Goal: Information Seeking & Learning: Find specific fact

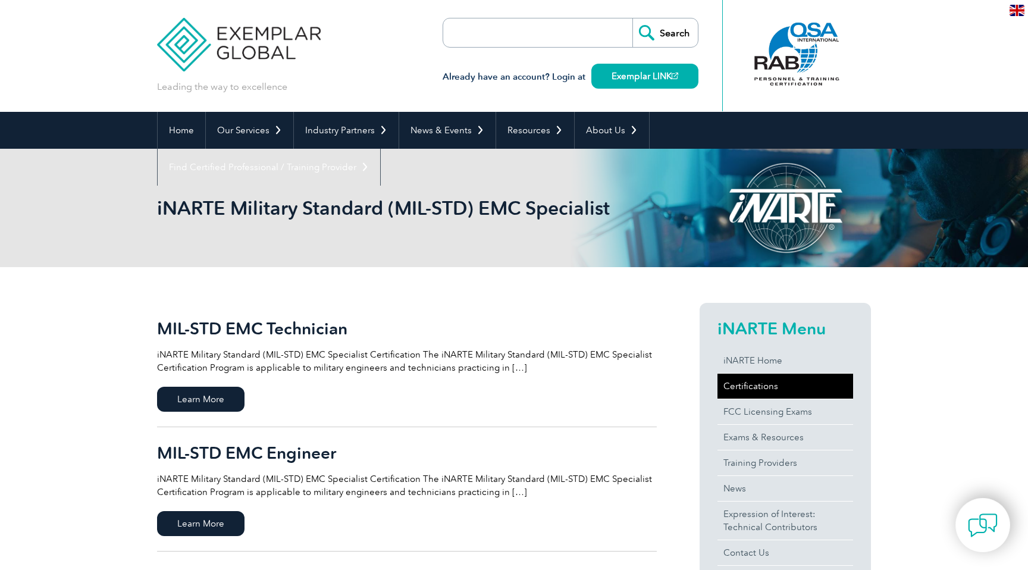
click at [756, 392] on link "Certifications" at bounding box center [786, 386] width 136 height 25
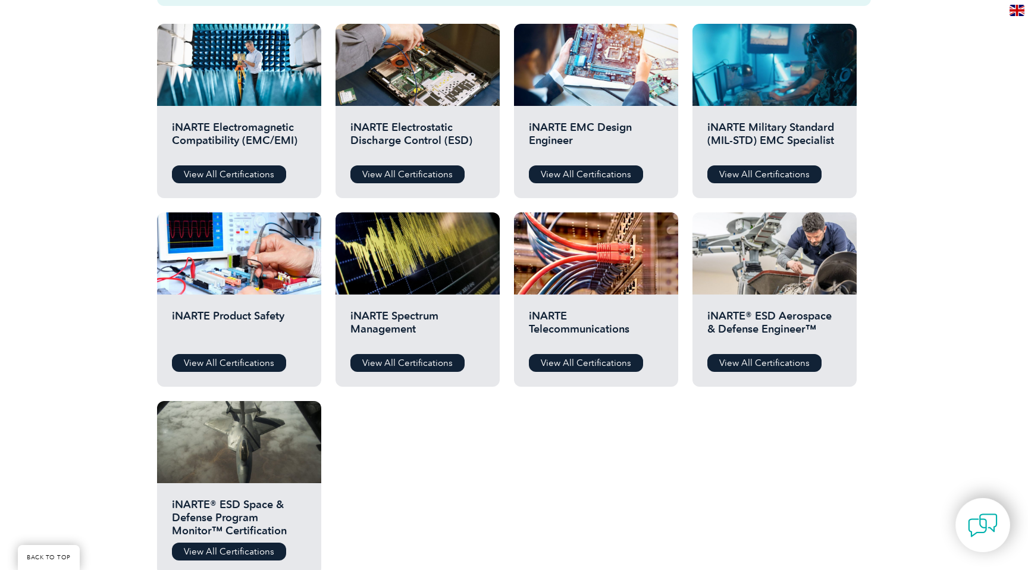
scroll to position [427, 0]
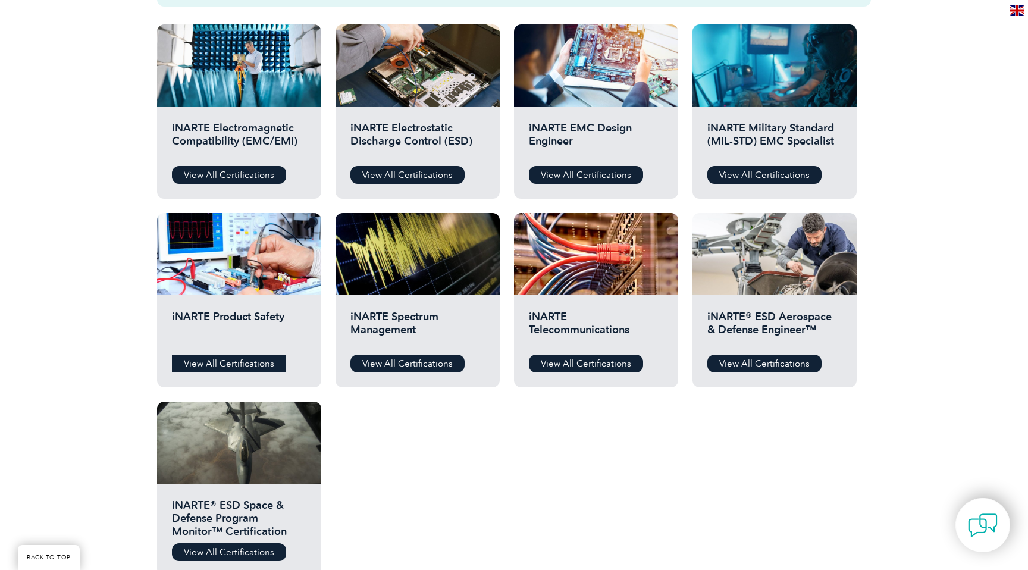
click at [233, 362] on link "View All Certifications" at bounding box center [229, 364] width 114 height 18
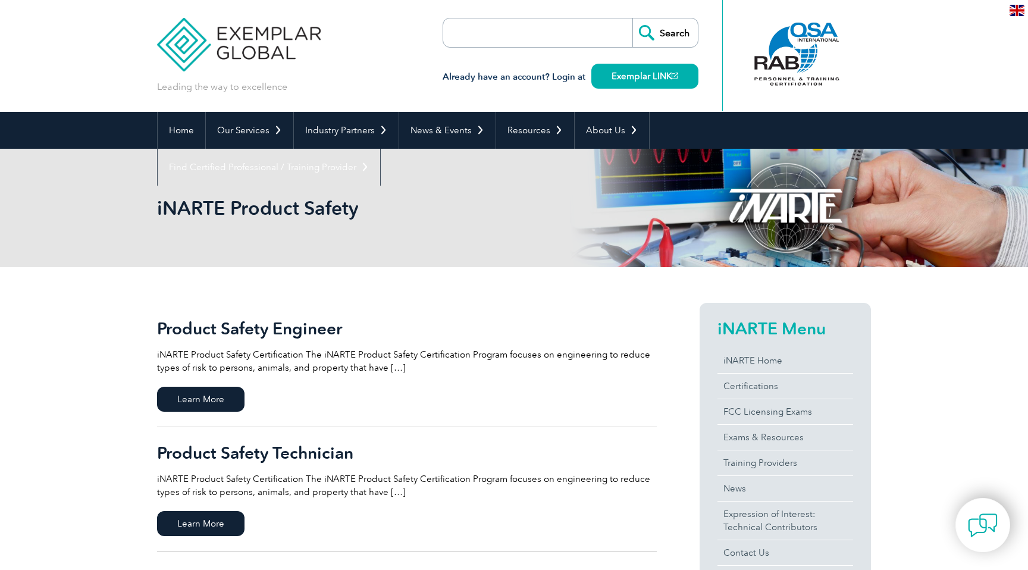
click at [250, 27] on img at bounding box center [239, 35] width 164 height 71
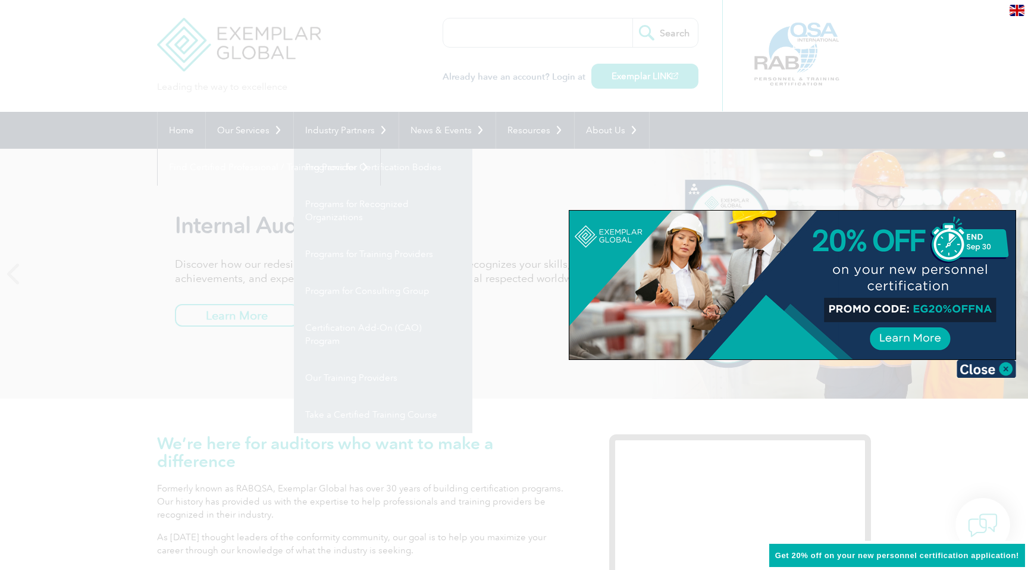
click at [353, 80] on div at bounding box center [514, 285] width 1028 height 570
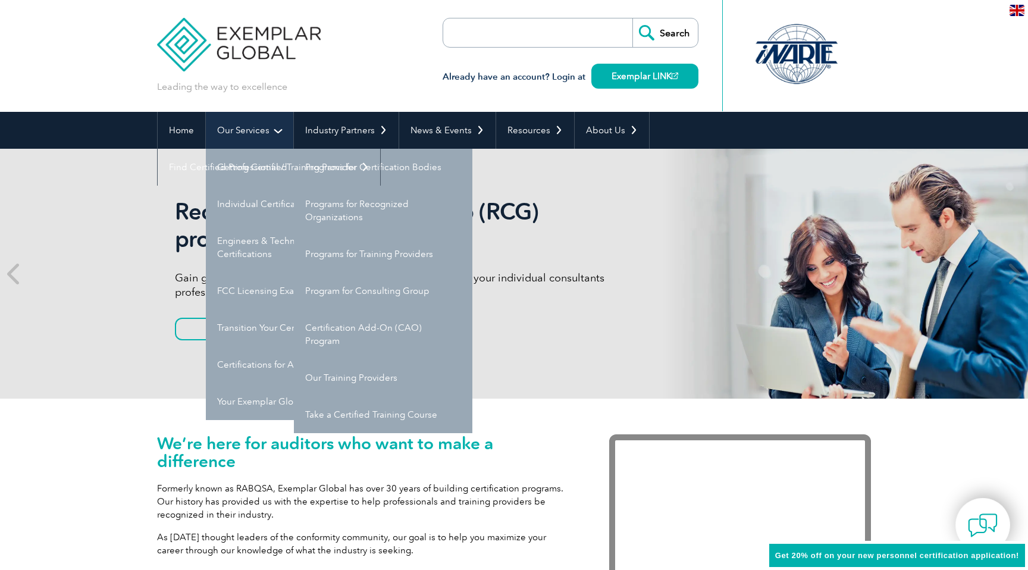
click at [253, 125] on link "Our Services" at bounding box center [249, 130] width 87 height 37
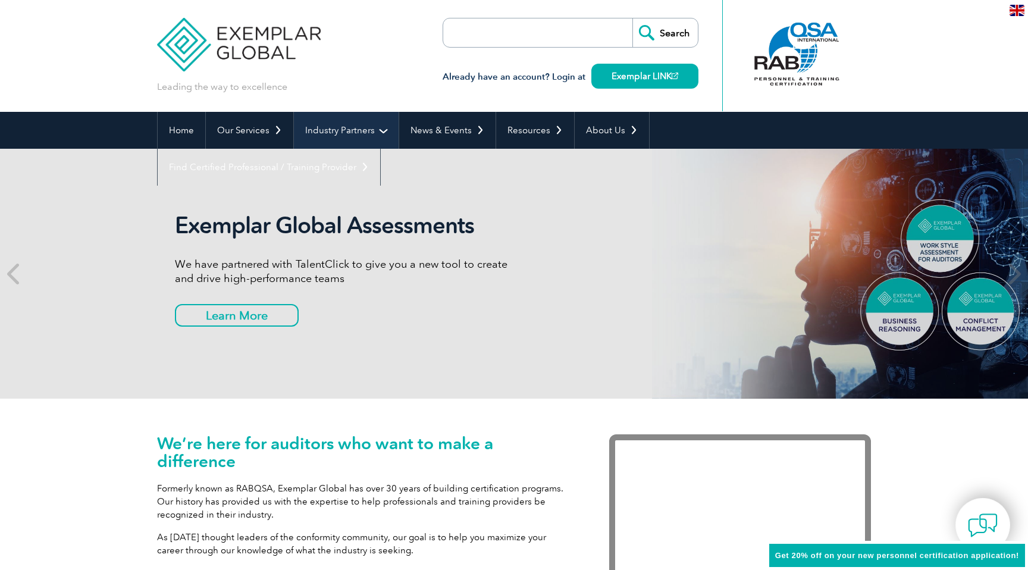
click at [361, 118] on link "Industry Partners" at bounding box center [346, 130] width 105 height 37
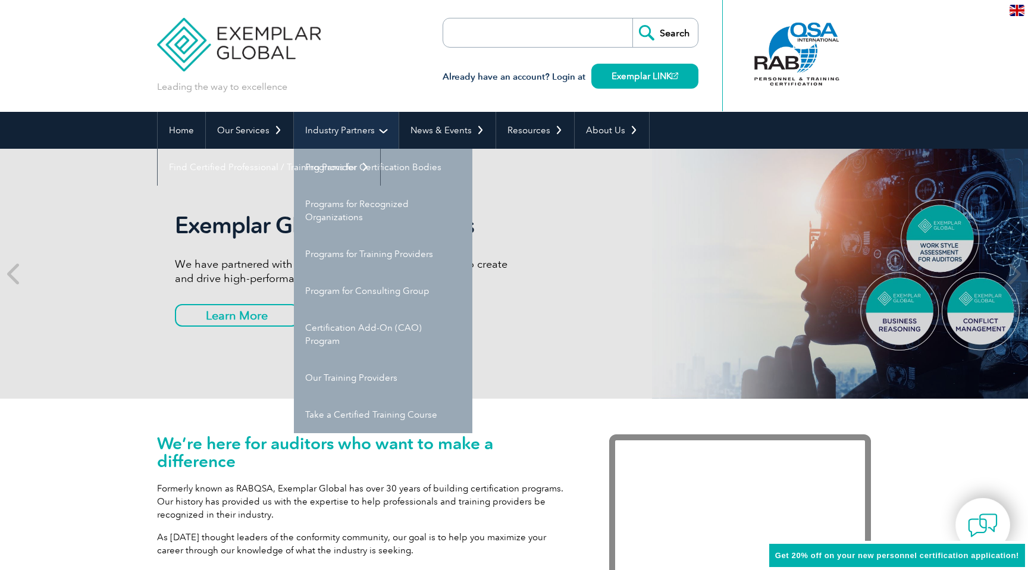
click at [361, 118] on link "Industry Partners" at bounding box center [346, 130] width 105 height 37
click at [378, 128] on link "Industry Partners" at bounding box center [346, 130] width 105 height 37
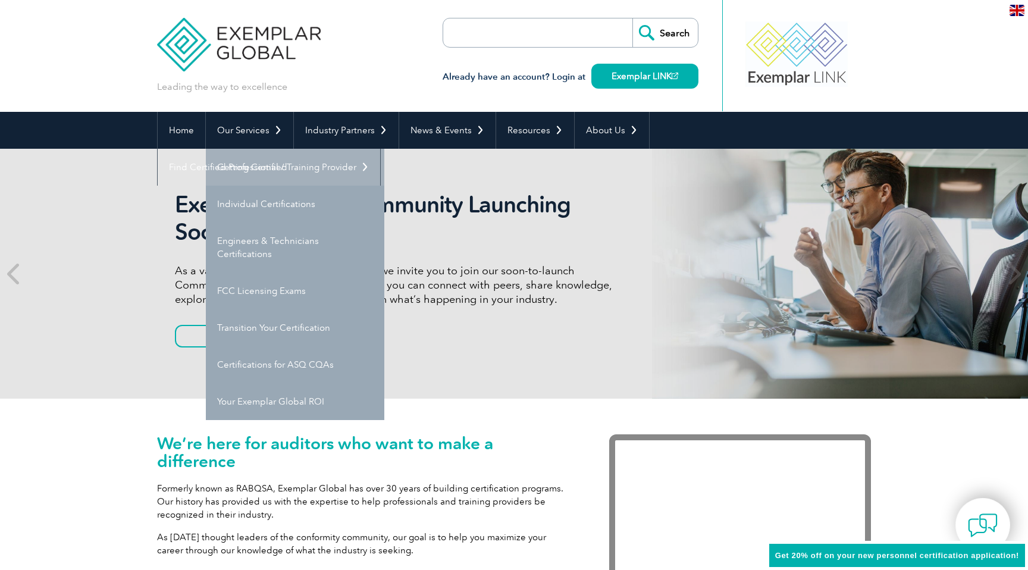
click at [274, 173] on link "Getting Certified" at bounding box center [295, 167] width 178 height 37
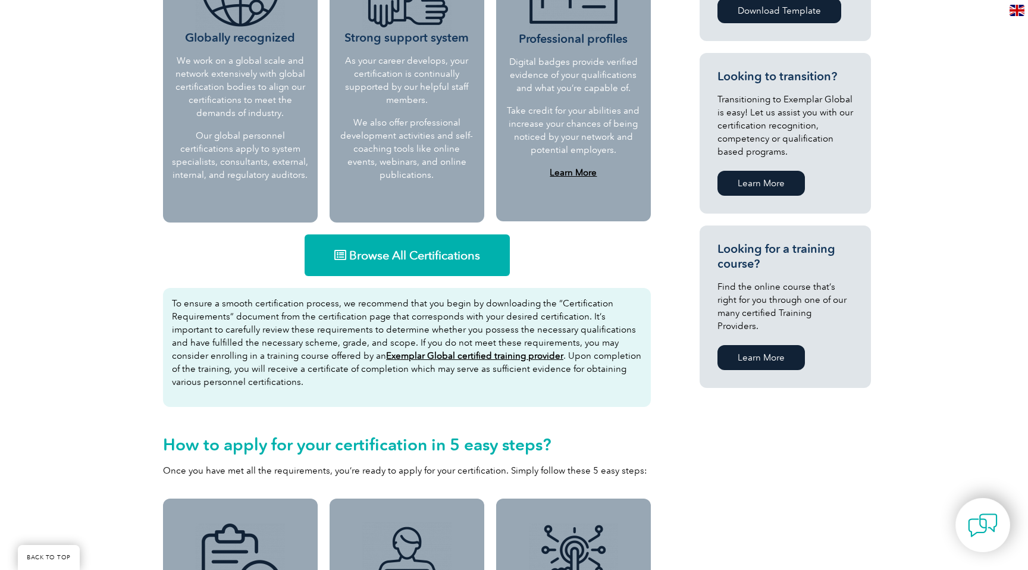
scroll to position [594, 0]
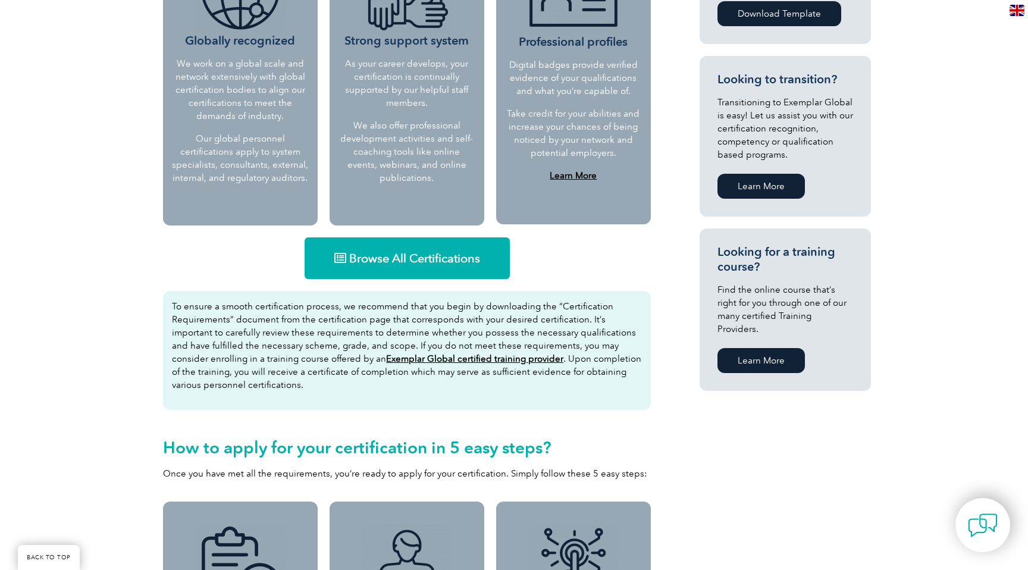
click at [389, 266] on link "Browse All Certifications" at bounding box center [407, 258] width 205 height 42
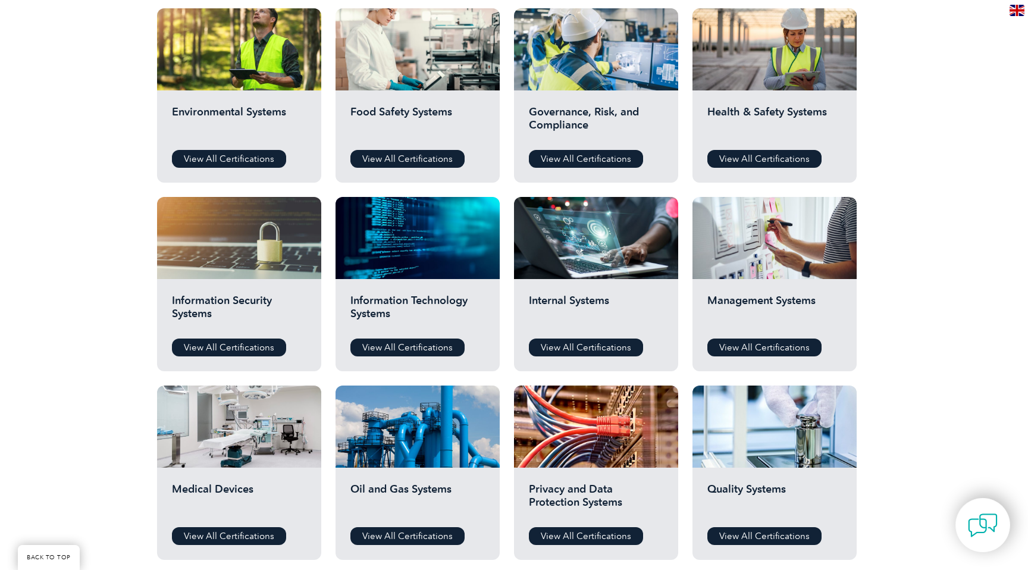
scroll to position [440, 0]
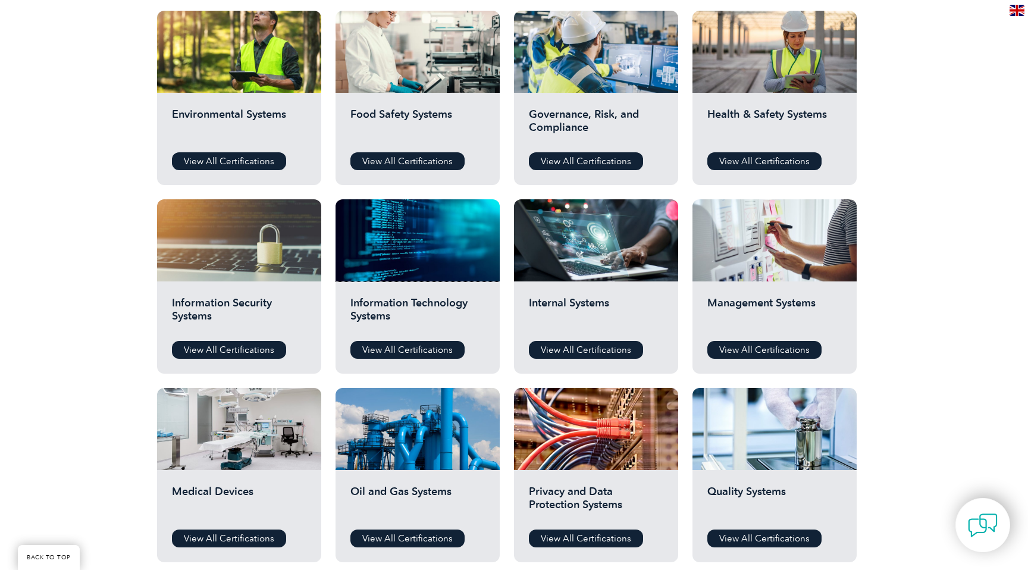
click at [389, 265] on div at bounding box center [418, 240] width 164 height 82
click at [258, 167] on link "View All Certifications" at bounding box center [229, 161] width 114 height 18
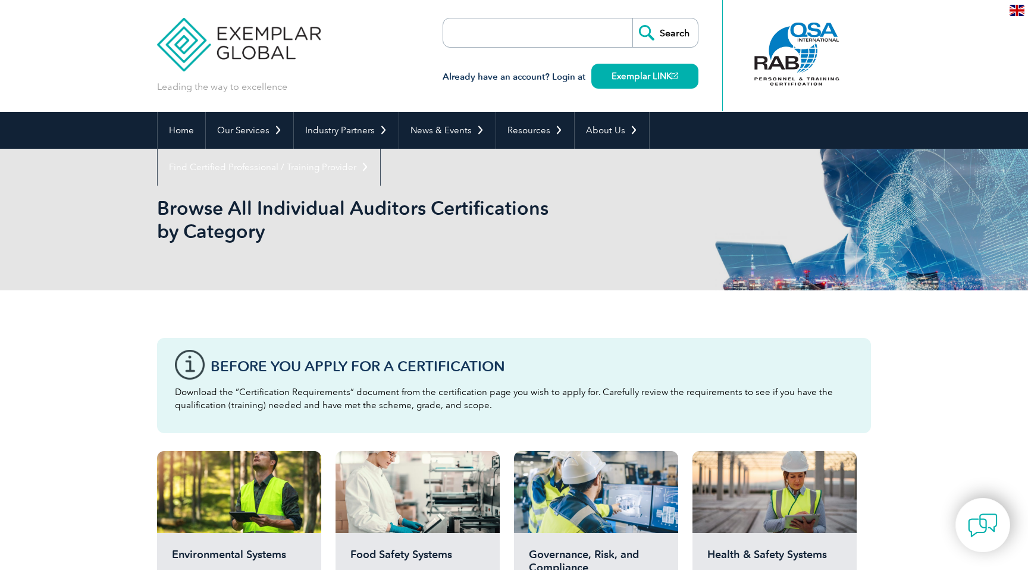
click at [525, 30] on input "search" at bounding box center [511, 32] width 125 height 29
type input "mil std 810"
click at [632, 18] on input "Search" at bounding box center [664, 32] width 65 height 29
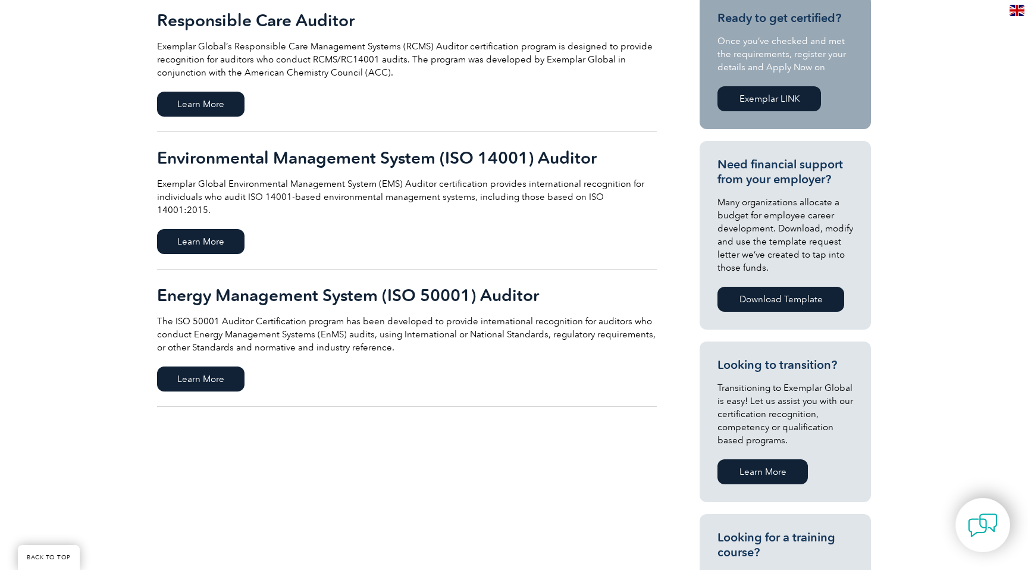
scroll to position [311, 0]
